Goal: Task Accomplishment & Management: Manage account settings

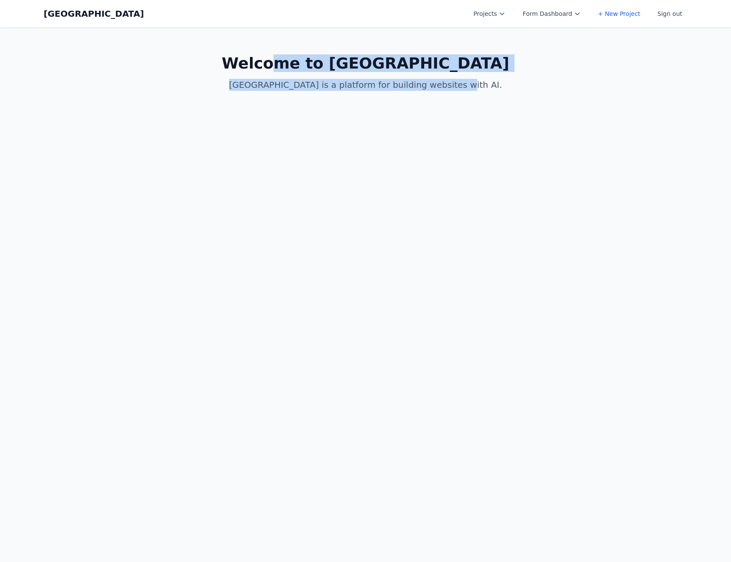
drag, startPoint x: 262, startPoint y: 85, endPoint x: 497, endPoint y: 92, distance: 234.2
click at [327, 138] on body "Coal Creek Projects Form Dashboard + New Project Sign out Open main menu Home C…" at bounding box center [365, 281] width 731 height 562
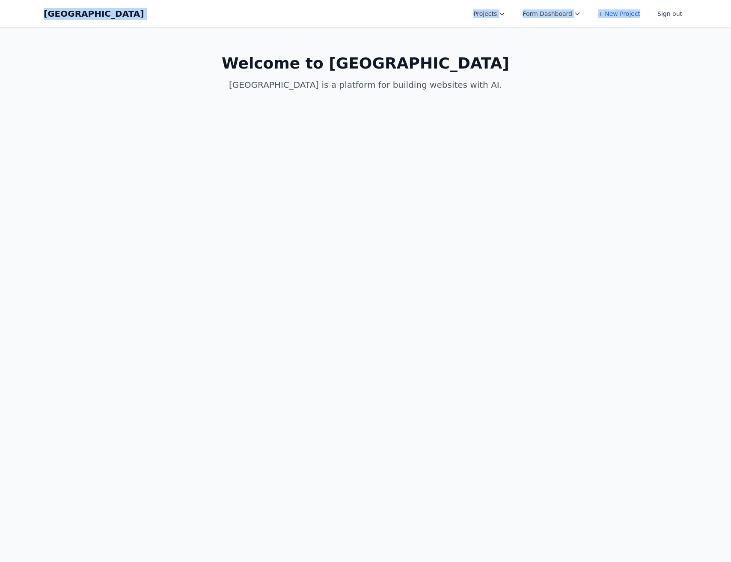
drag, startPoint x: 20, startPoint y: 14, endPoint x: 643, endPoint y: 10, distance: 623.7
click at [643, 10] on nav "Coal Creek Projects Form Dashboard + New Project Sign out Open main menu Home C…" at bounding box center [365, 13] width 731 height 27
click at [506, 14] on icon at bounding box center [502, 13] width 7 height 7
click at [510, 37] on link "Albany Physical Therapy" at bounding box center [516, 34] width 96 height 15
click at [560, 13] on button "Form Dashboard" at bounding box center [551, 13] width 68 height 15
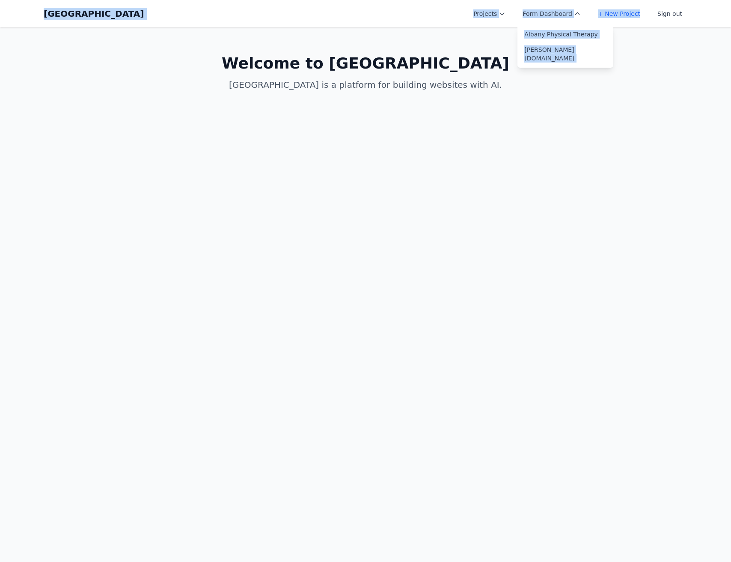
click at [560, 33] on link "Albany Physical Therapy" at bounding box center [565, 34] width 96 height 15
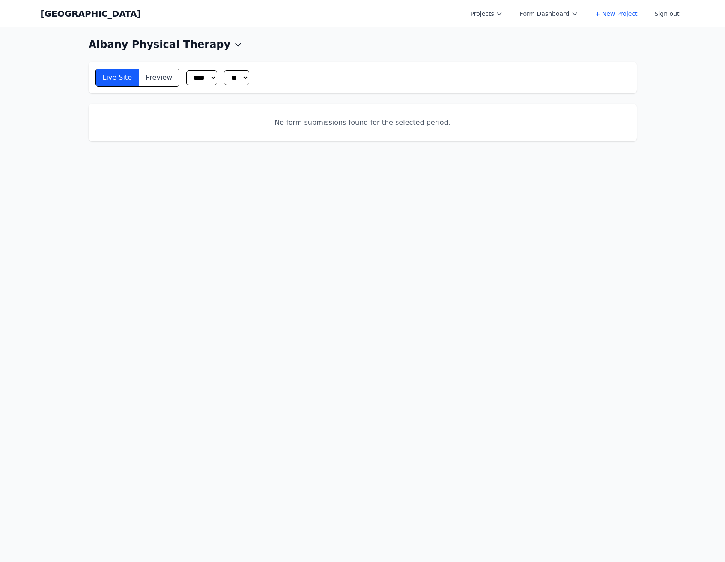
click at [139, 77] on button "Preview" at bounding box center [159, 77] width 40 height 17
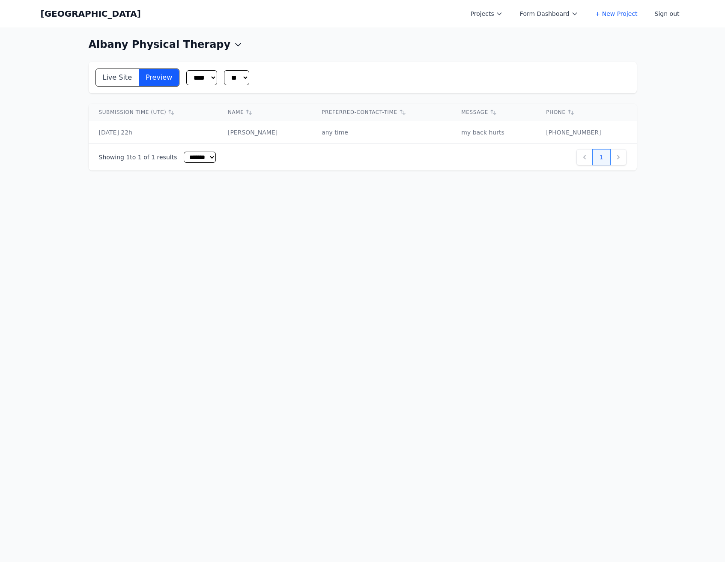
click at [667, 8] on button "Sign out" at bounding box center [666, 13] width 35 height 15
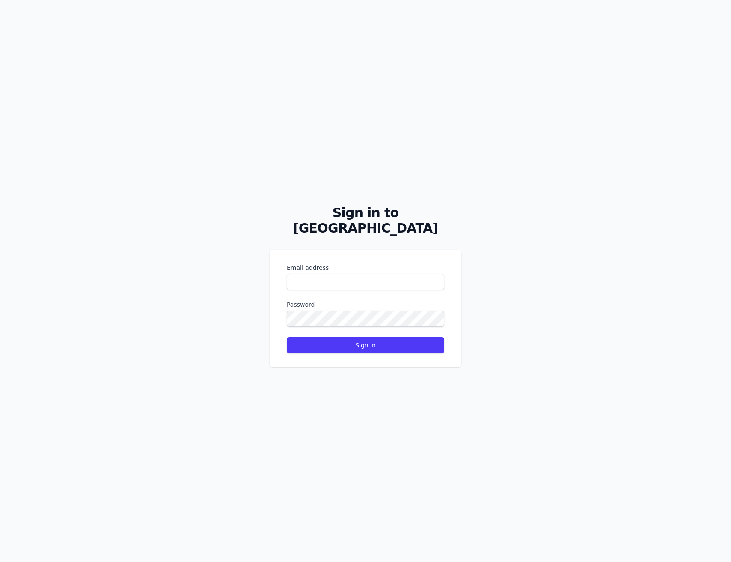
drag, startPoint x: 351, startPoint y: 248, endPoint x: 349, endPoint y: 276, distance: 27.9
click at [352, 250] on div "Email address Password Sign in" at bounding box center [366, 308] width 192 height 117
click at [349, 277] on input "Email address" at bounding box center [366, 282] width 158 height 16
type input "**********"
click at [346, 325] on form "**********" at bounding box center [366, 308] width 158 height 90
